Goal: Find specific page/section: Find specific page/section

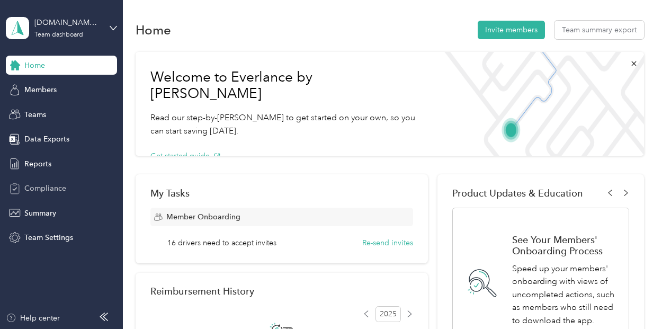
click at [65, 191] on span "Compliance" at bounding box center [45, 188] width 42 height 11
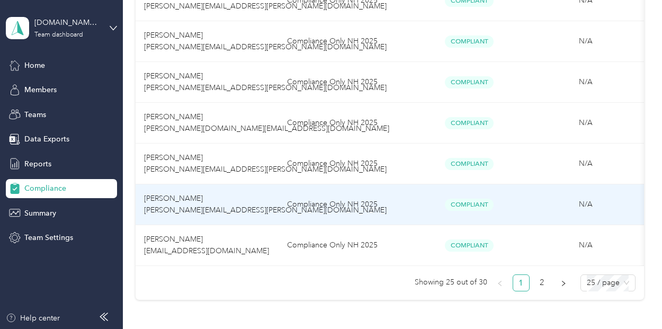
scroll to position [1007, 0]
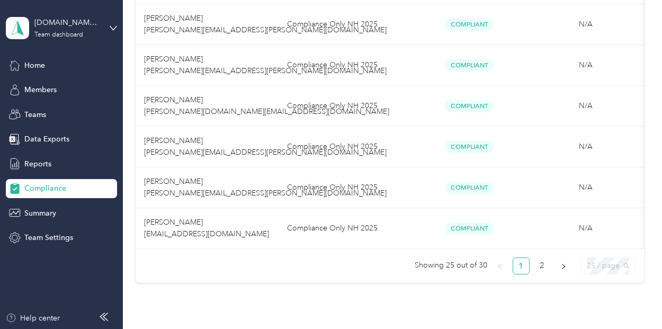
click at [583, 269] on div "25 / page" at bounding box center [608, 265] width 55 height 17
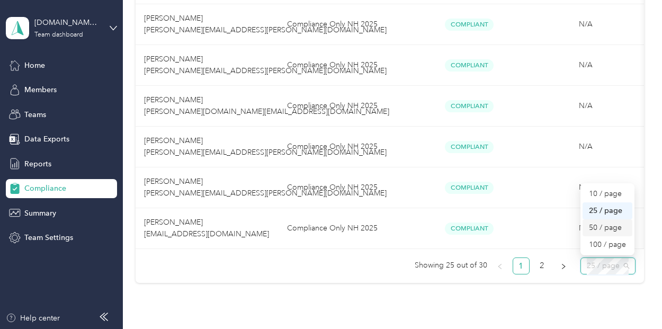
click at [592, 234] on div "50 / page" at bounding box center [608, 228] width 38 height 12
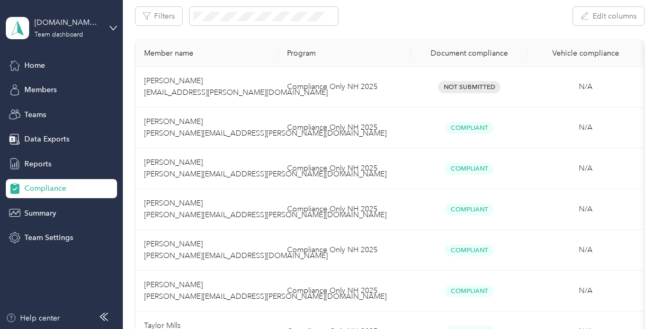
scroll to position [53, 0]
